Goal: Communication & Community: Participate in discussion

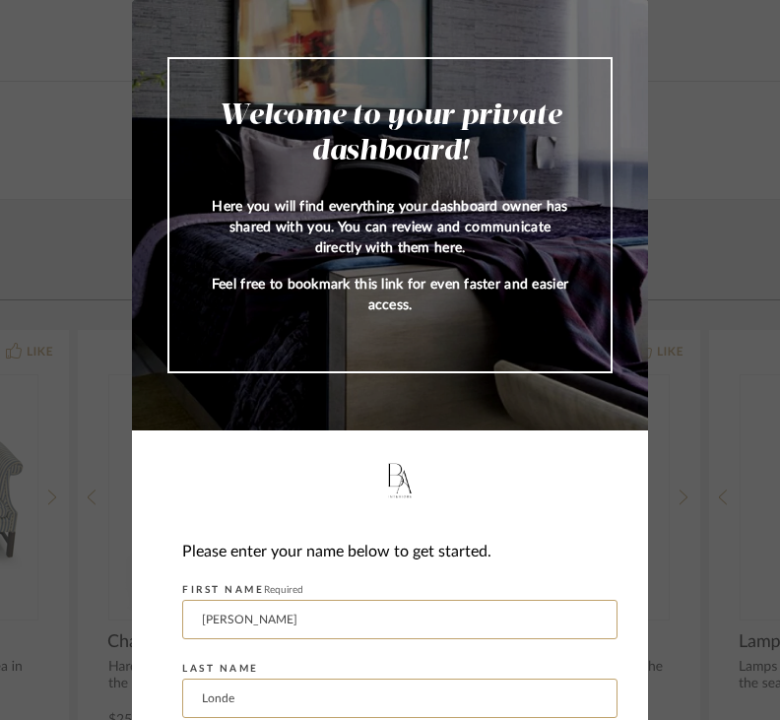
click at [233, 619] on input "[PERSON_NAME]" at bounding box center [399, 619] width 435 height 39
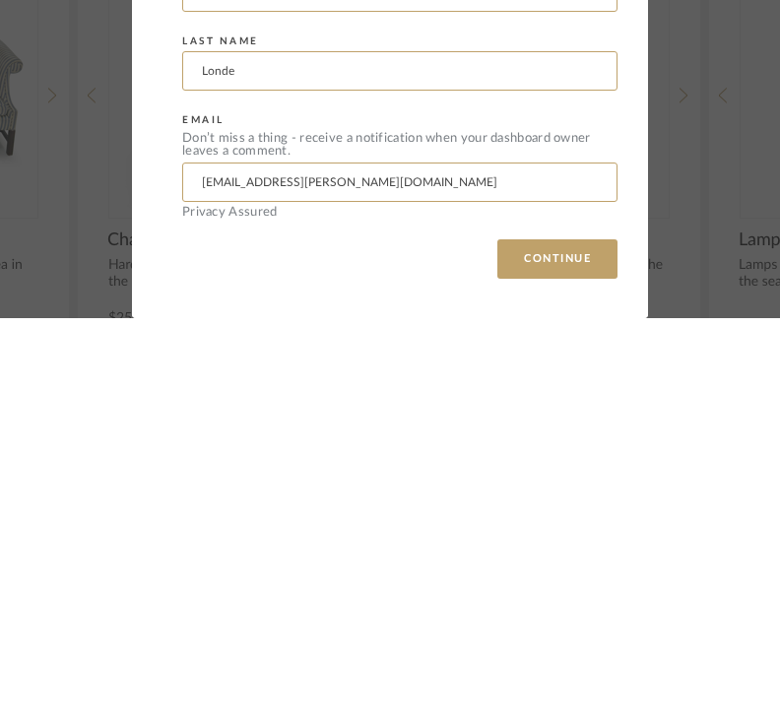
scroll to position [226, 0]
click at [531, 641] on button "CONTINUE" at bounding box center [558, 660] width 120 height 39
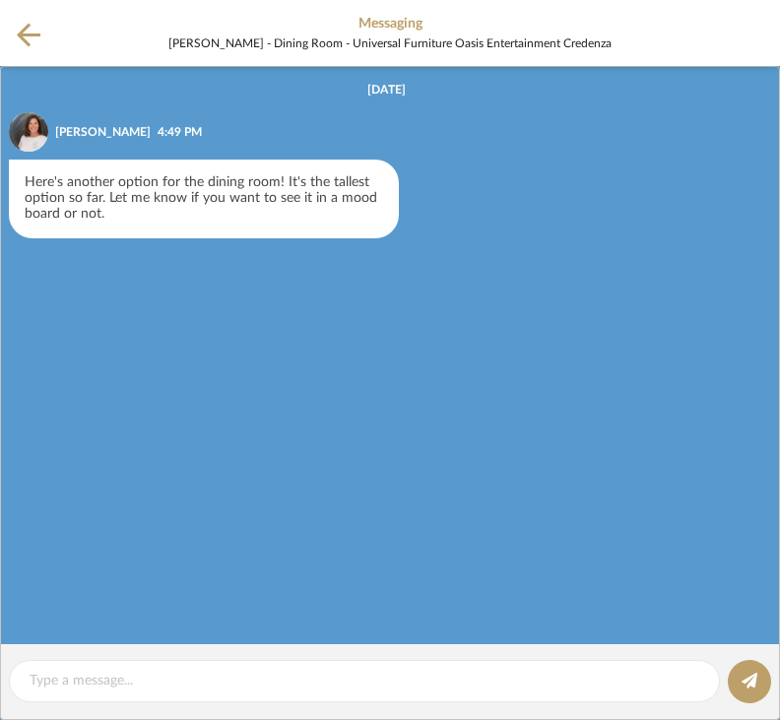
click at [18, 44] on icon at bounding box center [29, 35] width 24 height 25
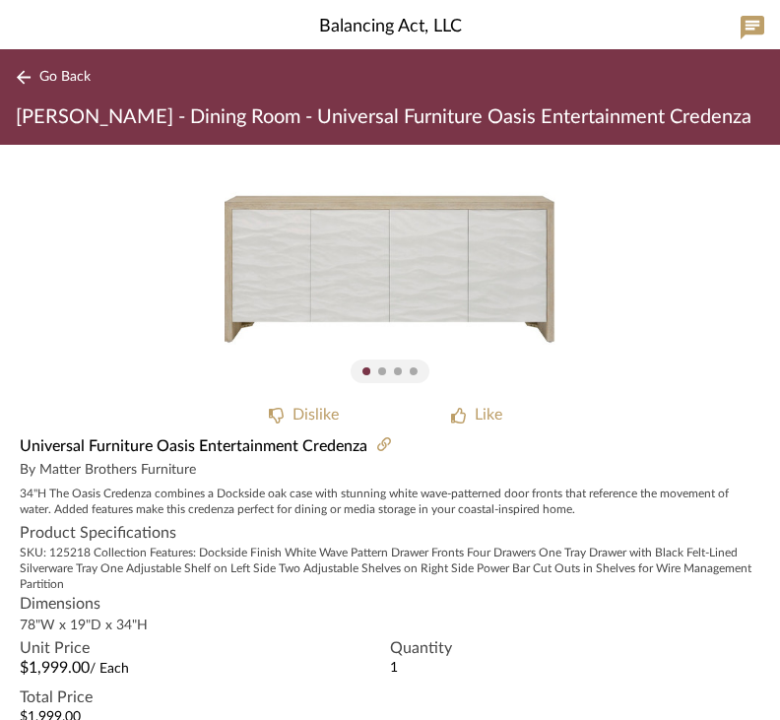
click at [2, 233] on div "0" at bounding box center [390, 269] width 780 height 248
click at [226, 261] on img "0" at bounding box center [390, 269] width 331 height 248
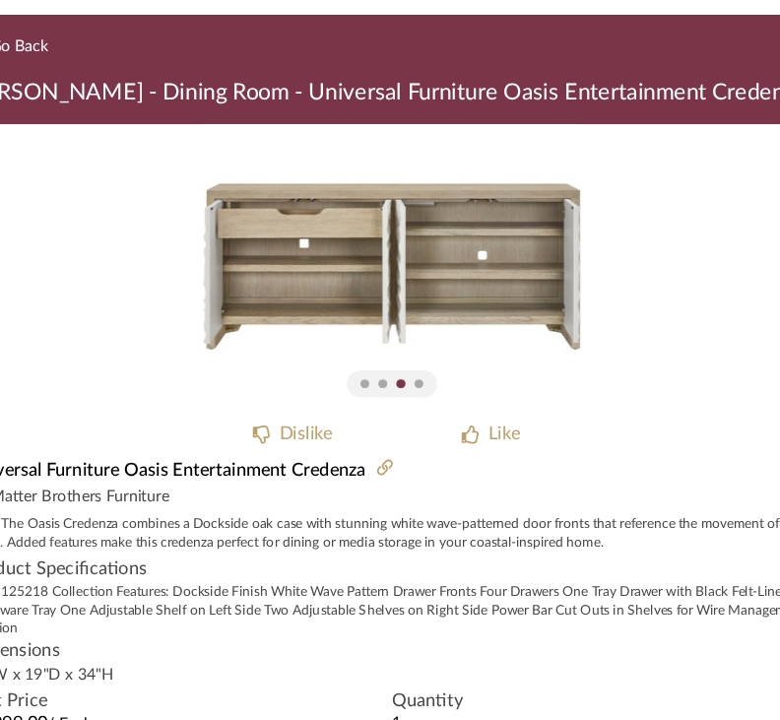
click at [39, 69] on span "Go Back" at bounding box center [64, 77] width 51 height 17
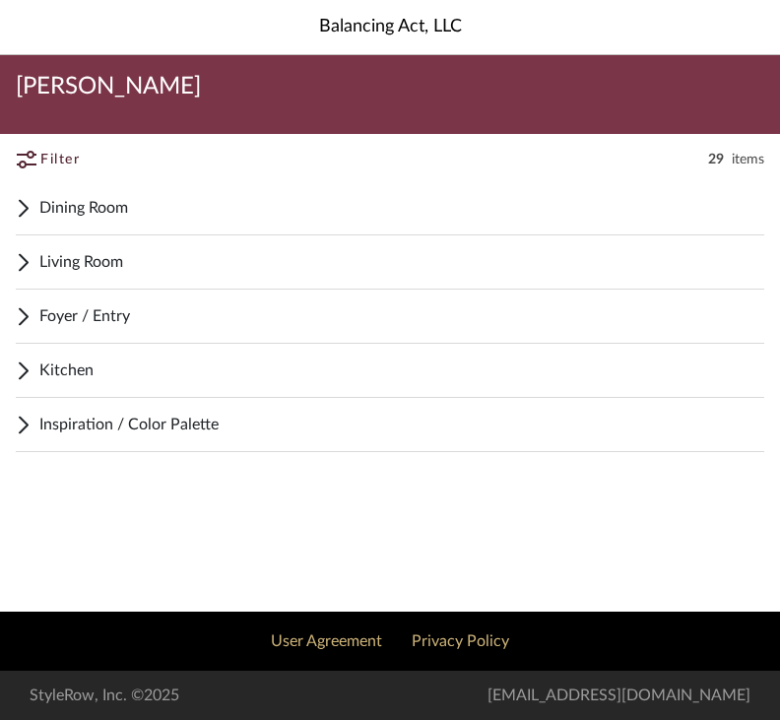
click at [38, 211] on div "Dining Room" at bounding box center [390, 208] width 749 height 54
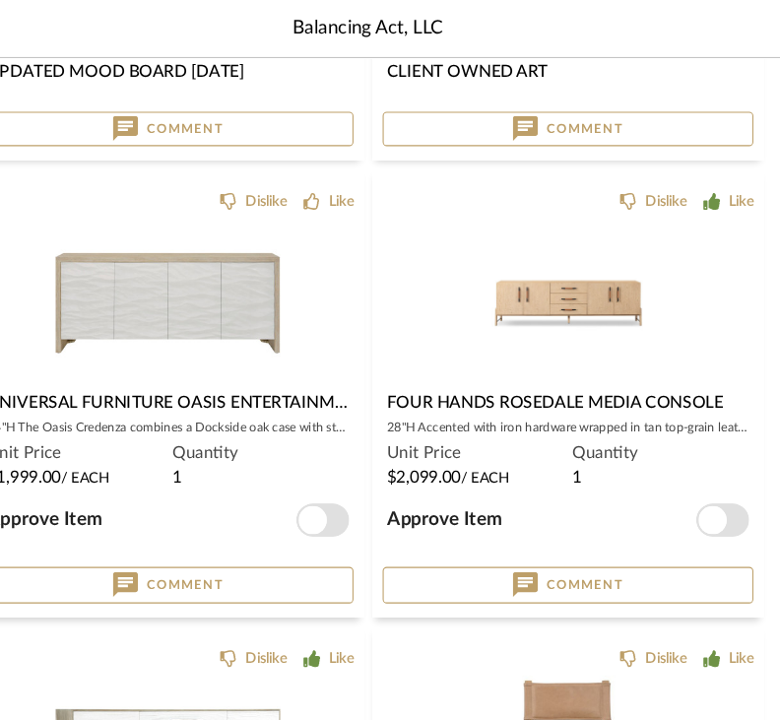
scroll to position [711, 0]
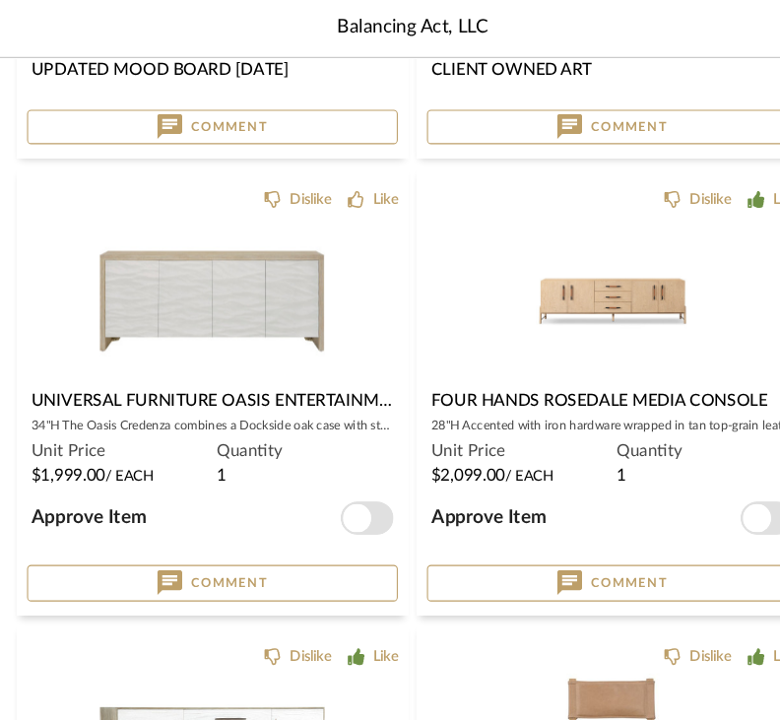
click at [138, 381] on img at bounding box center [202, 461] width 214 height 161
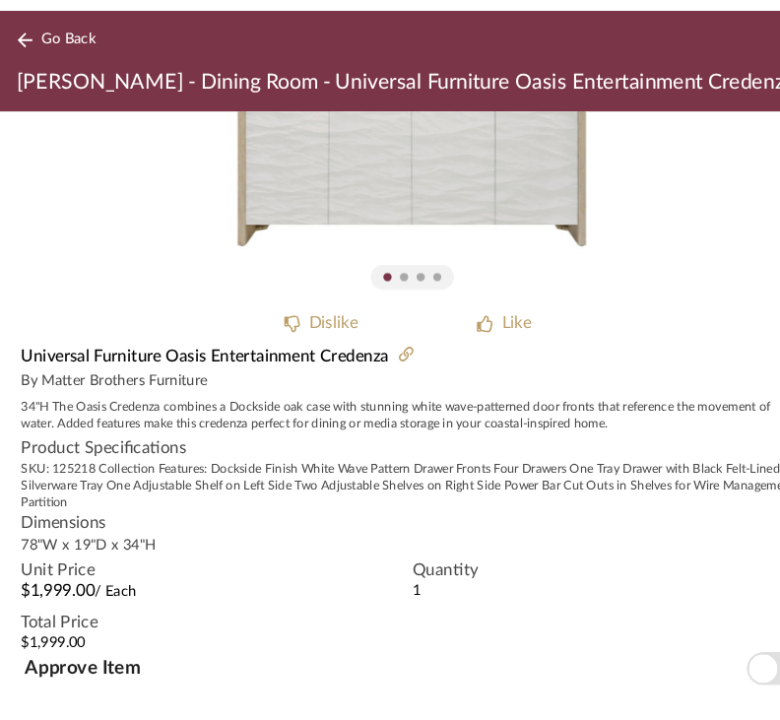
scroll to position [69, 0]
click at [30, 65] on button "Go Back" at bounding box center [57, 77] width 82 height 25
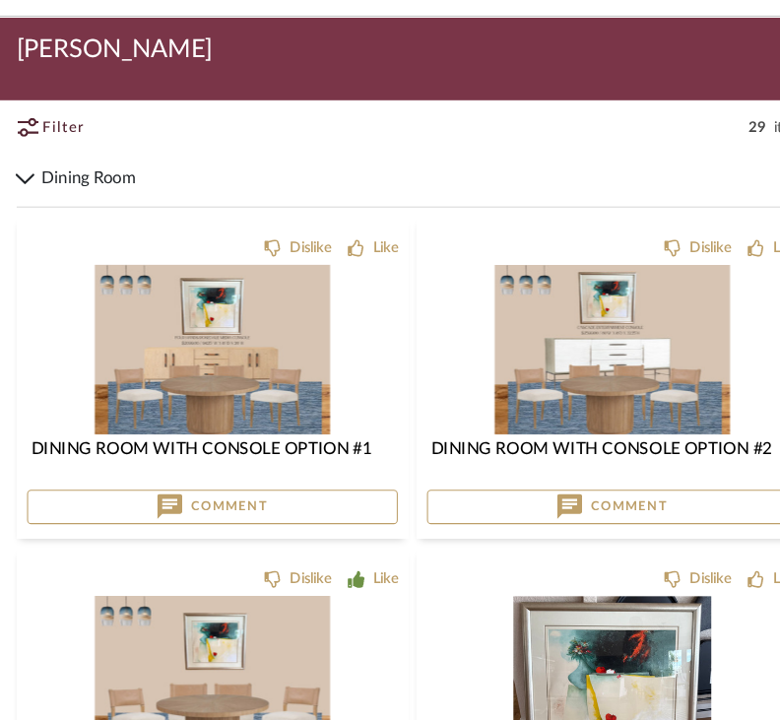
scroll to position [733, 0]
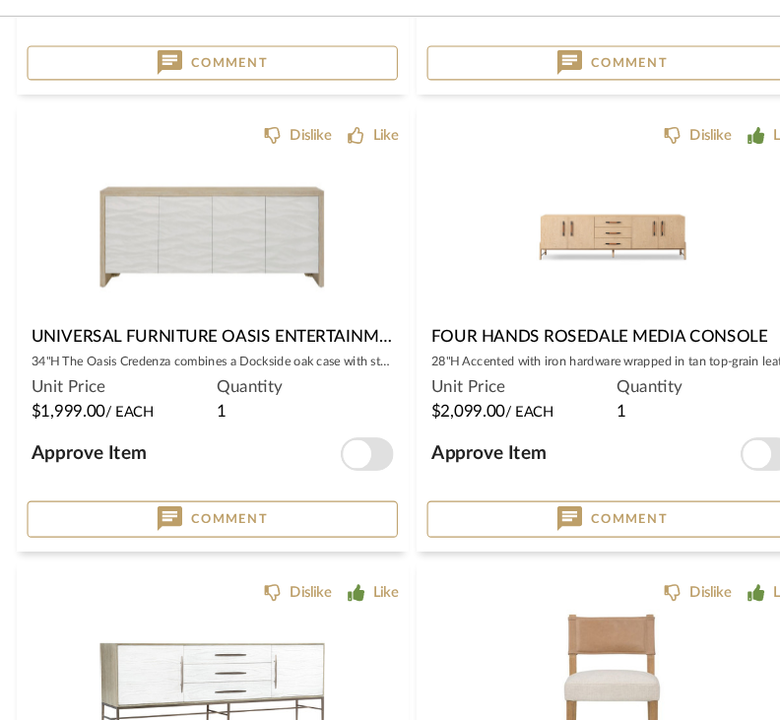
click at [74, 513] on button "Comment" at bounding box center [201, 530] width 351 height 34
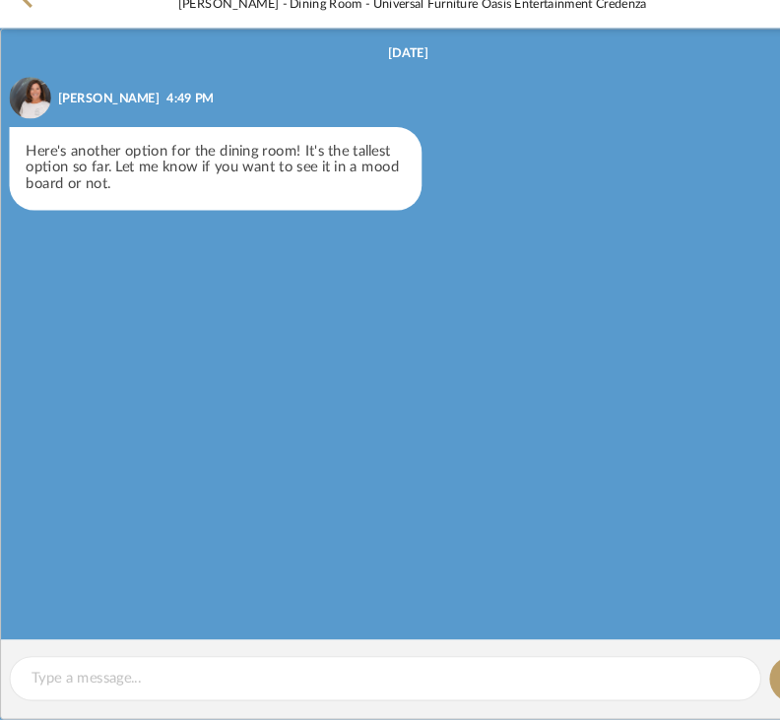
click at [56, 671] on textarea at bounding box center [365, 681] width 670 height 21
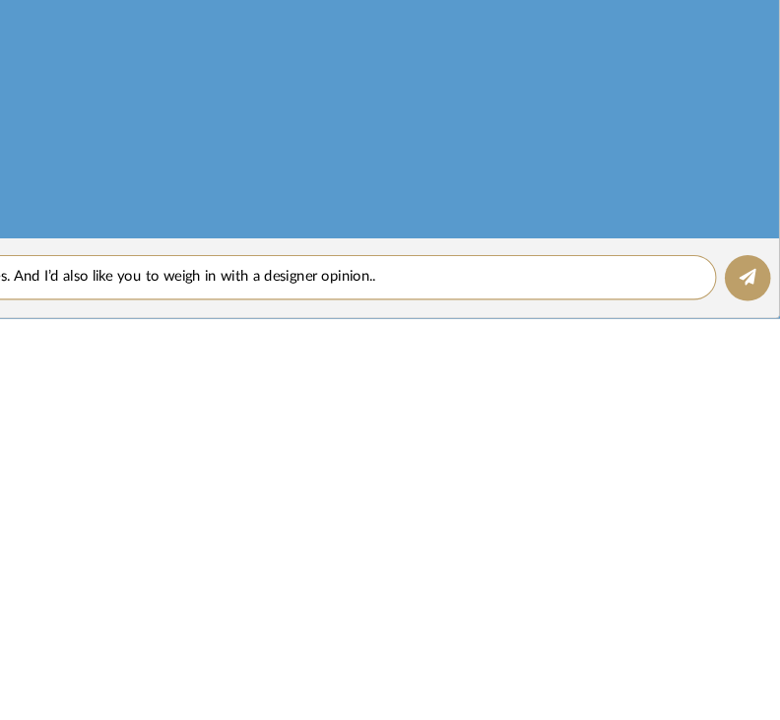
type textarea "Yes. And I’d also like you to weigh in with a designer opinion.."
click at [742, 673] on icon at bounding box center [750, 681] width 16 height 16
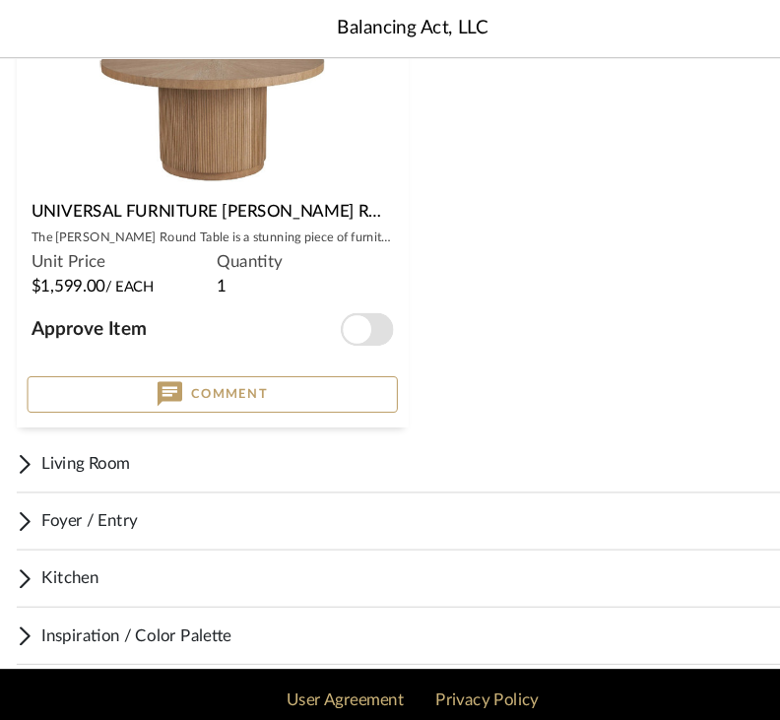
scroll to position [1756, 0]
